Goal: Task Accomplishment & Management: Manage account settings

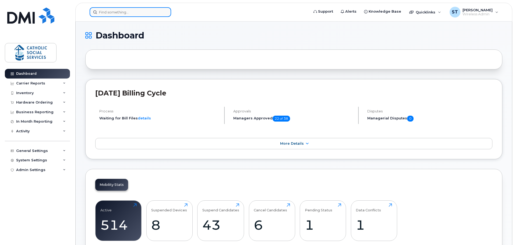
click at [124, 13] on input at bounding box center [130, 12] width 81 height 10
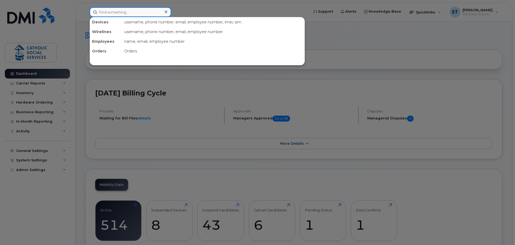
paste input "780-231-4973"
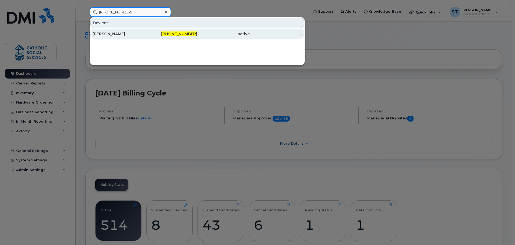
type input "780-231-4973"
click at [113, 31] on div "[PERSON_NAME]" at bounding box center [119, 33] width 52 height 5
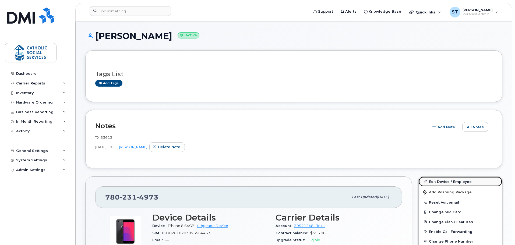
click at [448, 180] on link "Edit Device / Employee" at bounding box center [459, 182] width 83 height 10
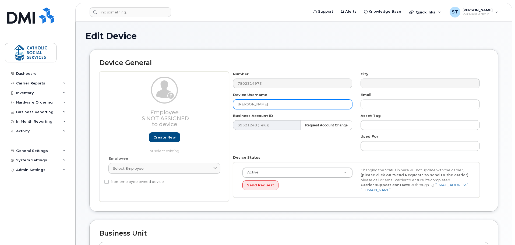
drag, startPoint x: 273, startPoint y: 104, endPoint x: 224, endPoint y: 102, distance: 48.4
click at [224, 102] on div "Employee Is not assigned to device Create new or select existing Employee Selec…" at bounding box center [293, 137] width 389 height 130
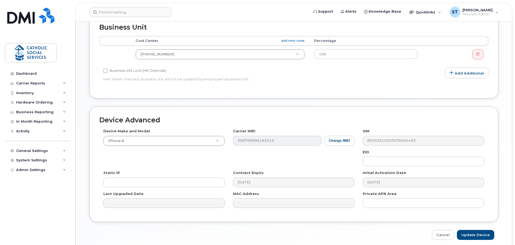
scroll to position [228, 0]
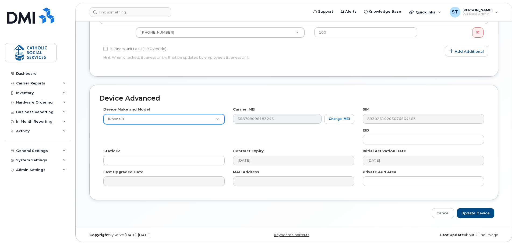
type input "[PERSON_NAME]"
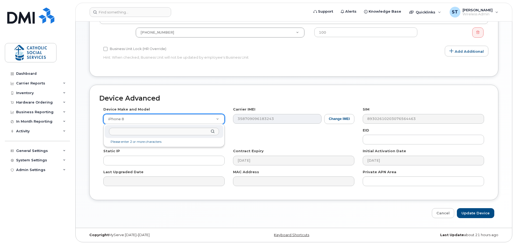
click at [184, 131] on input "text" at bounding box center [164, 132] width 110 height 8
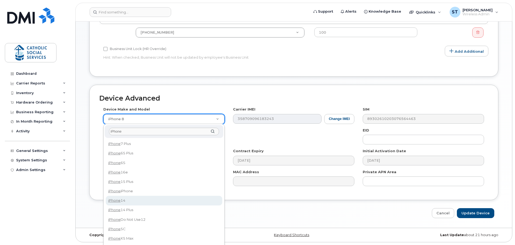
type input "iPhone"
select select "2778"
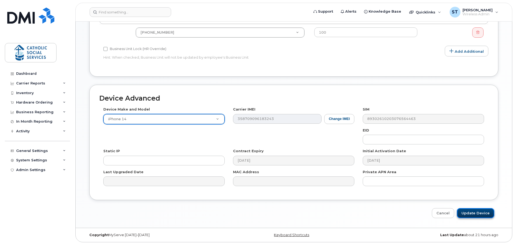
click at [470, 214] on input "Update Device" at bounding box center [475, 213] width 37 height 10
type input "Saving..."
